Goal: Navigation & Orientation: Find specific page/section

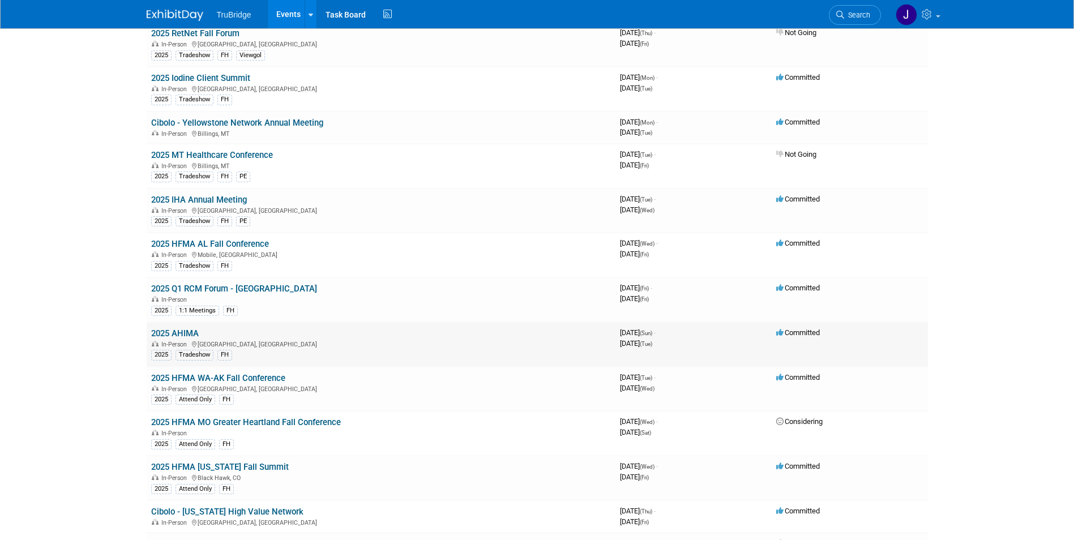
scroll to position [1883, 0]
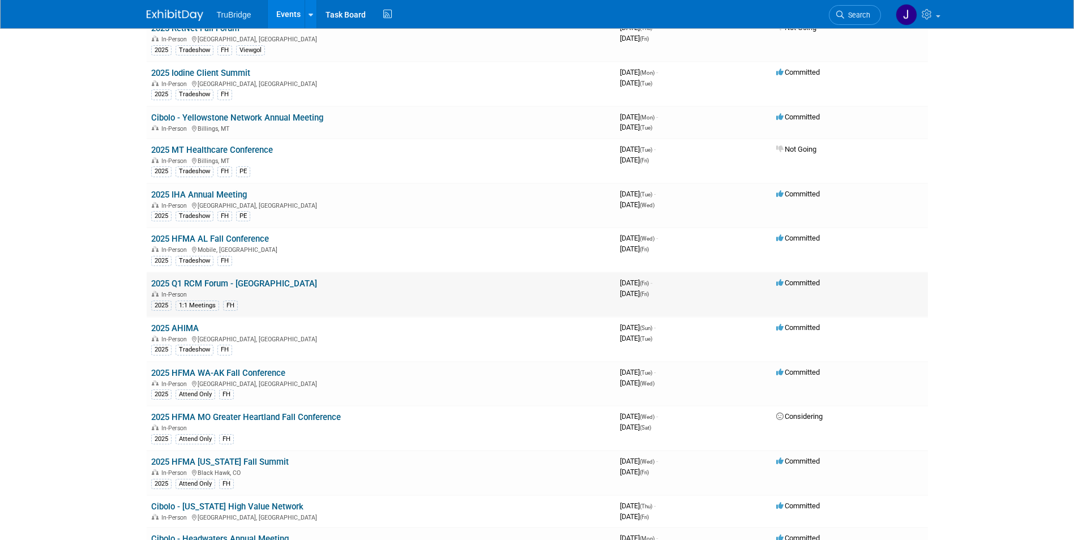
click at [214, 281] on link "2025 Q1 RCM Forum - [GEOGRAPHIC_DATA]" at bounding box center [234, 284] width 166 height 10
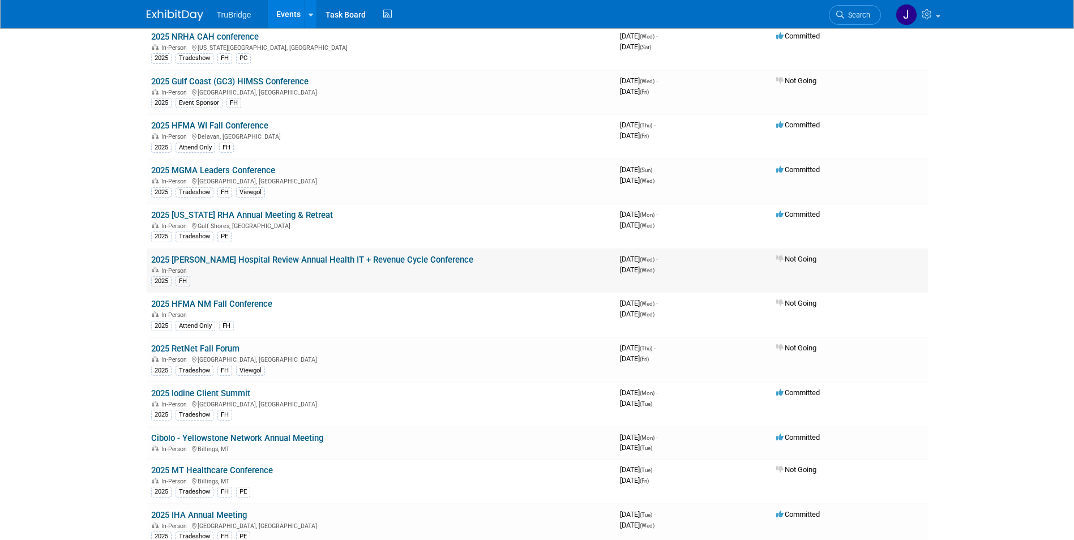
scroll to position [1571, 0]
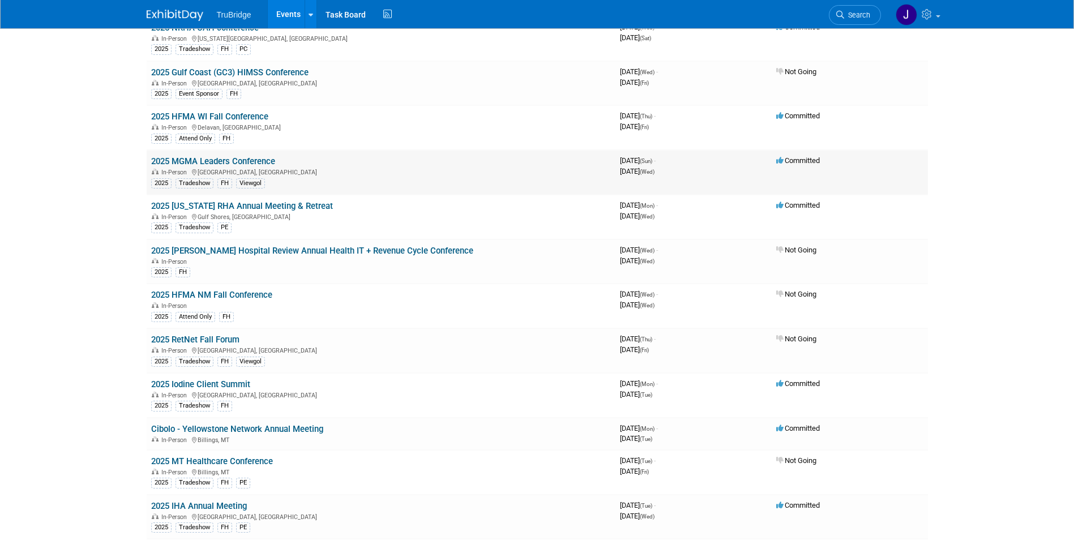
click at [254, 164] on link "2025 MGMA Leaders Conference" at bounding box center [213, 161] width 124 height 10
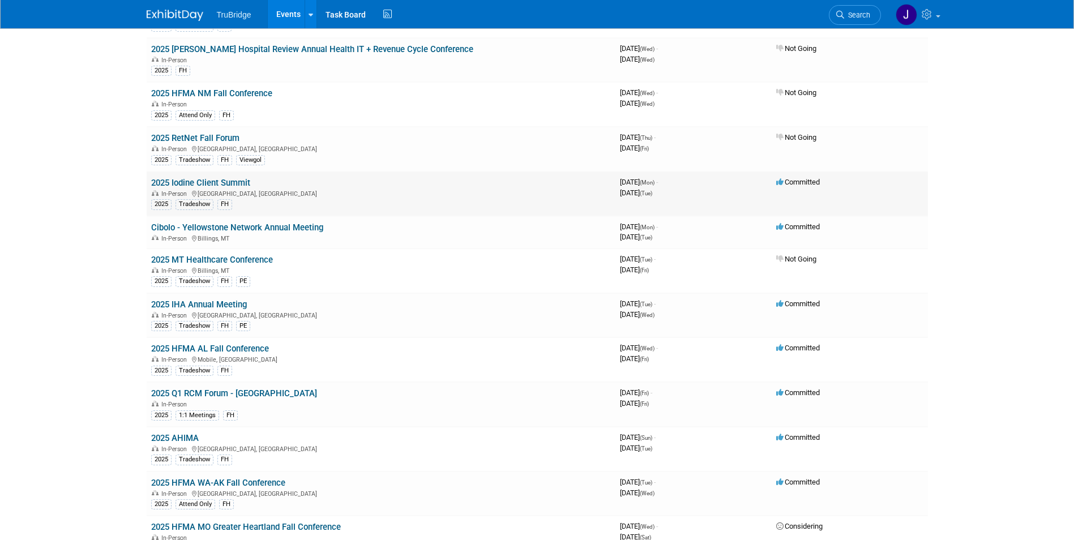
scroll to position [1784, 0]
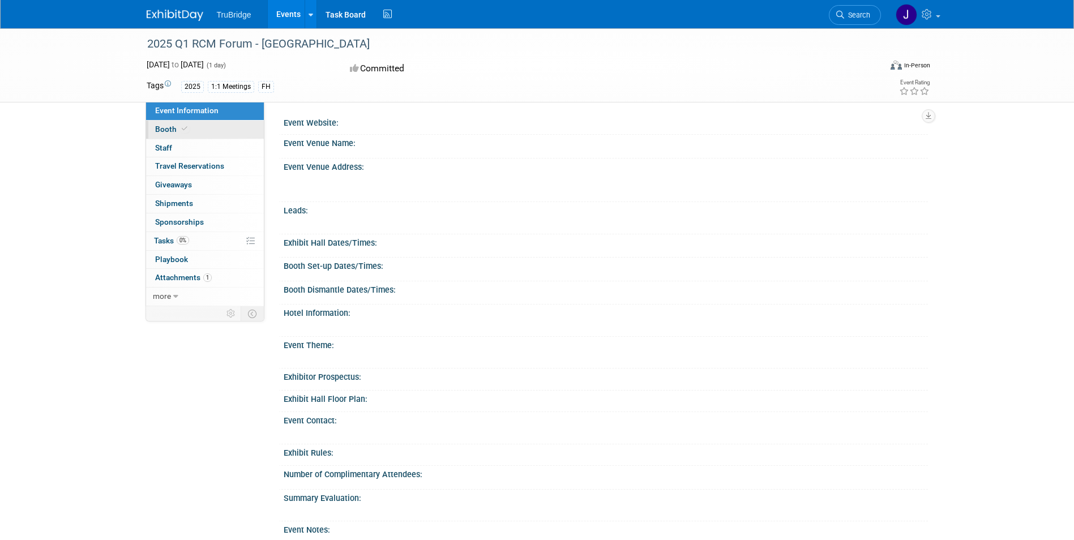
click at [173, 127] on span "Booth" at bounding box center [172, 129] width 35 height 9
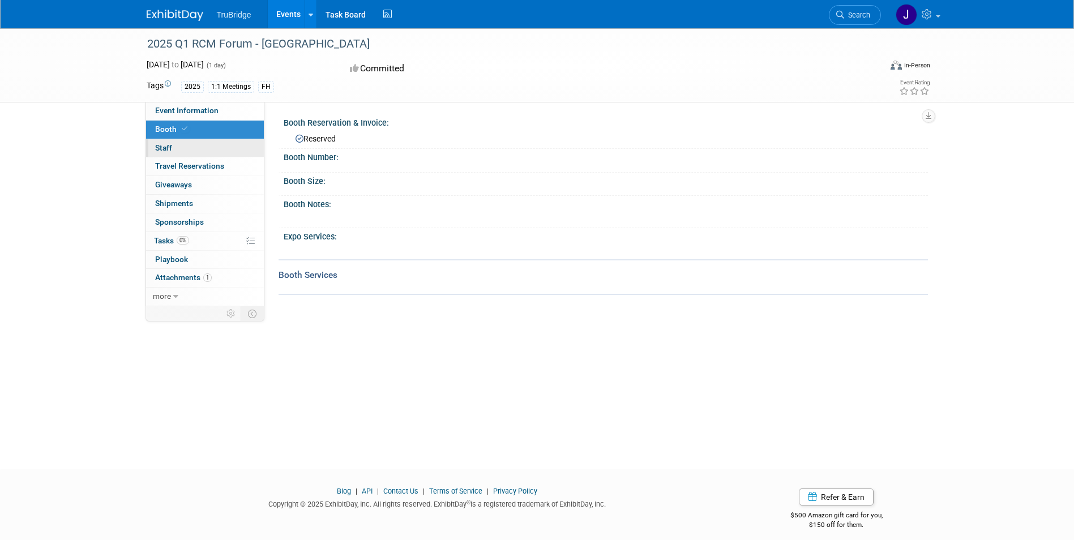
click at [181, 143] on link "0 Staff 0" at bounding box center [205, 148] width 118 height 18
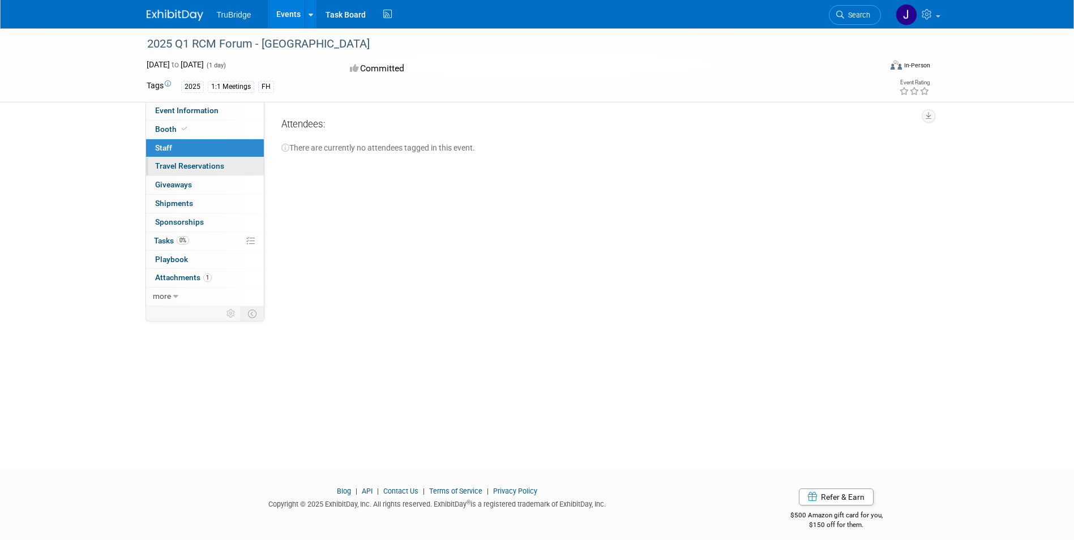
click at [173, 166] on span "Travel Reservations 0" at bounding box center [189, 165] width 69 height 9
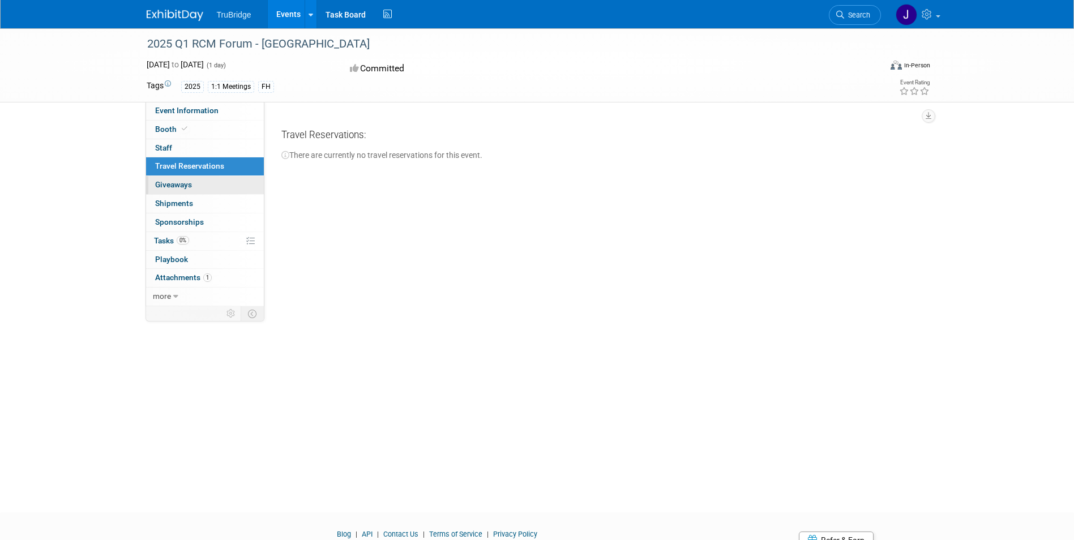
click at [180, 185] on span "Giveaways 0" at bounding box center [173, 184] width 37 height 9
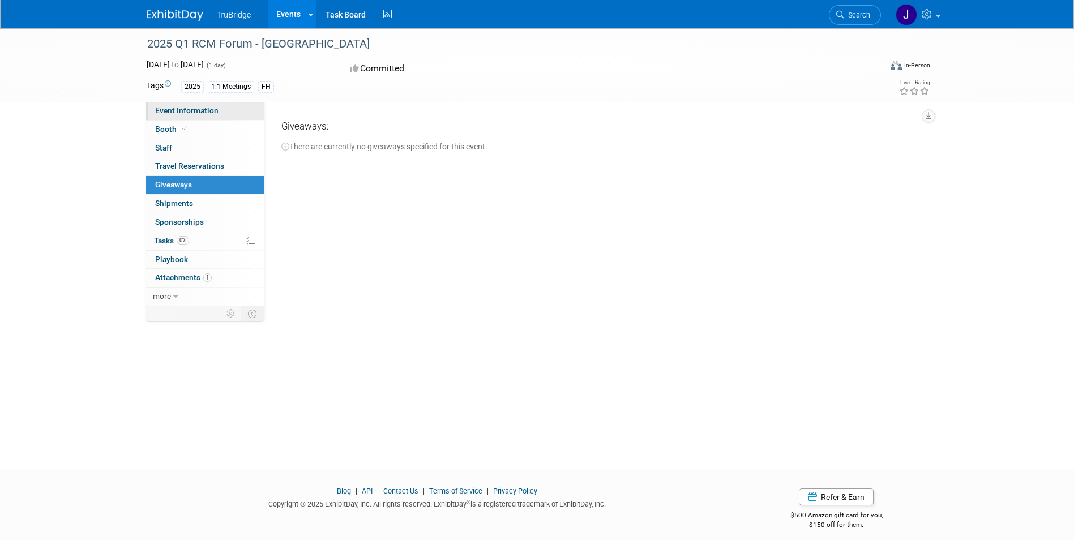
click at [178, 110] on span "Event Information" at bounding box center [186, 110] width 63 height 9
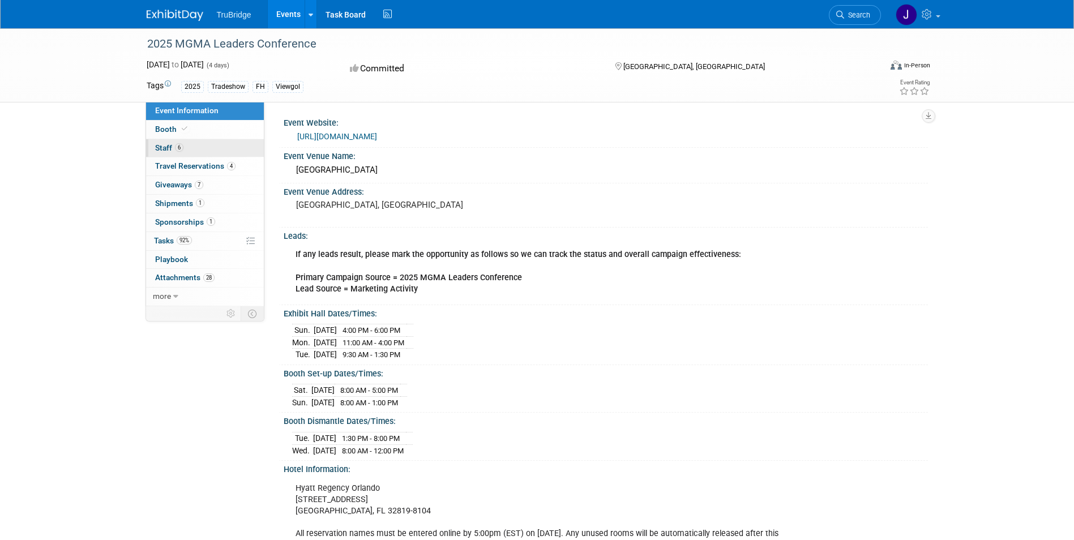
click at [161, 147] on span "Staff 6" at bounding box center [169, 147] width 28 height 9
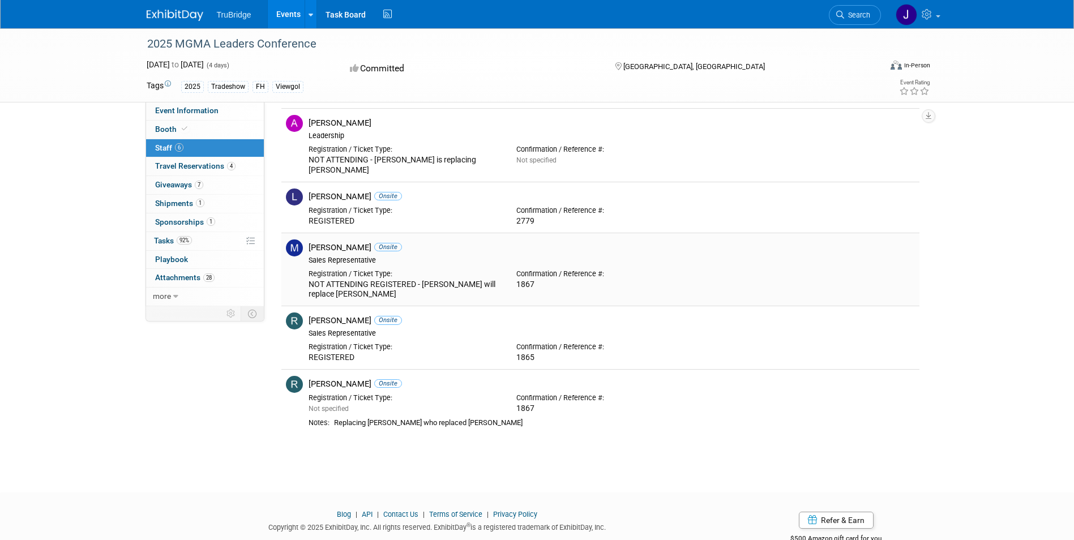
scroll to position [121, 0]
